Goal: Task Accomplishment & Management: Use online tool/utility

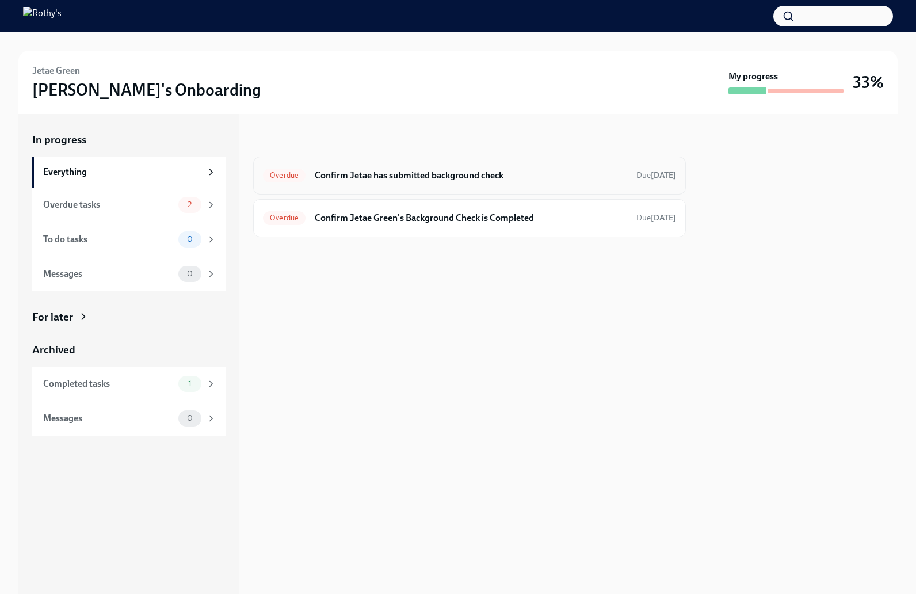
click at [422, 181] on h6 "Confirm Jetae has submitted background check" at bounding box center [471, 175] width 312 height 13
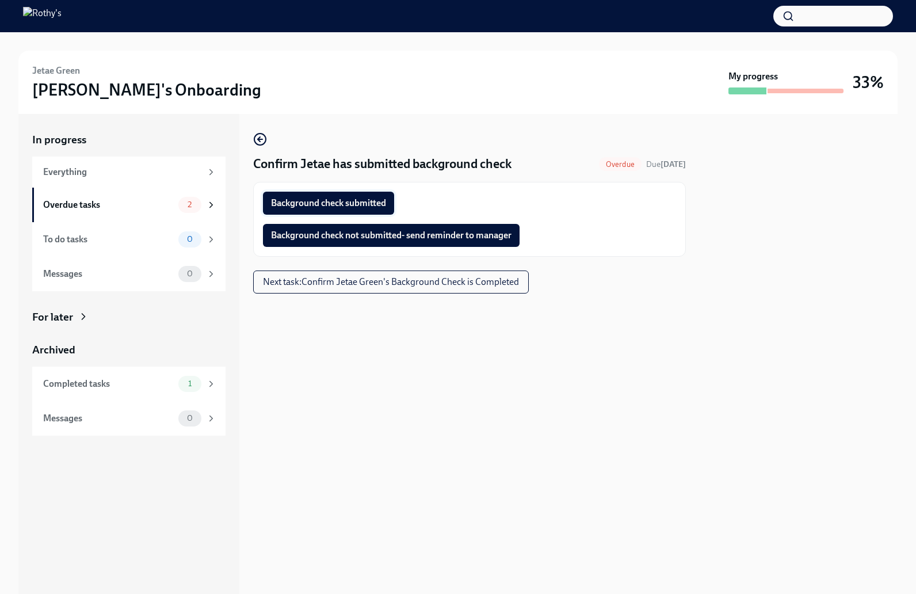
click at [339, 201] on span "Background check submitted" at bounding box center [328, 203] width 115 height 12
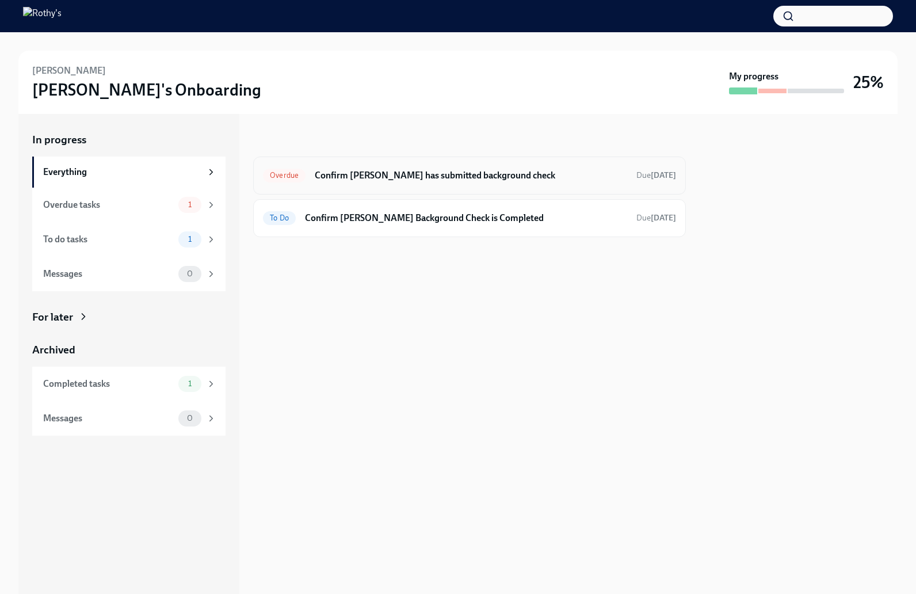
click at [399, 175] on h6 "Confirm Kerri has submitted background check" at bounding box center [471, 175] width 312 height 13
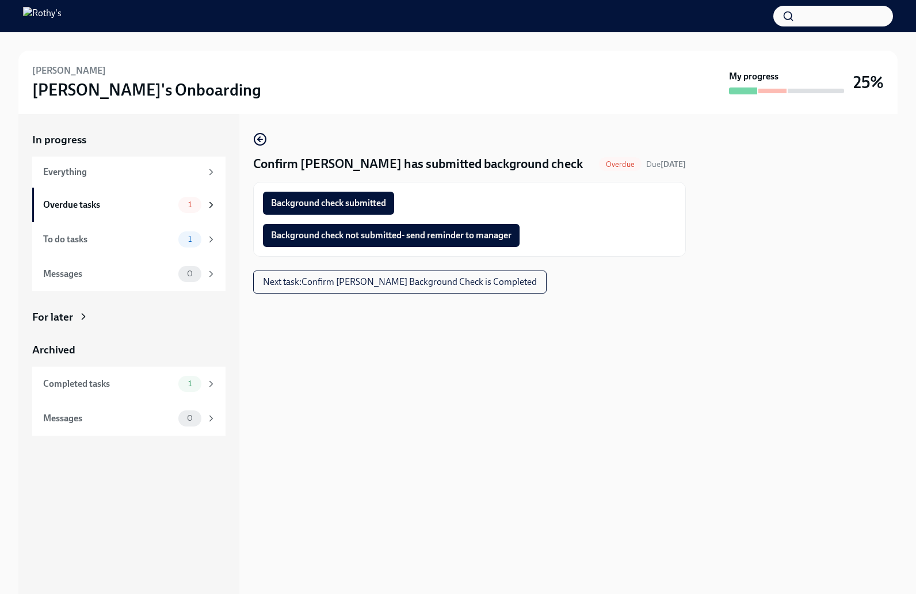
click at [380, 201] on span "Background check submitted" at bounding box center [328, 203] width 115 height 12
